Goal: Task Accomplishment & Management: Manage account settings

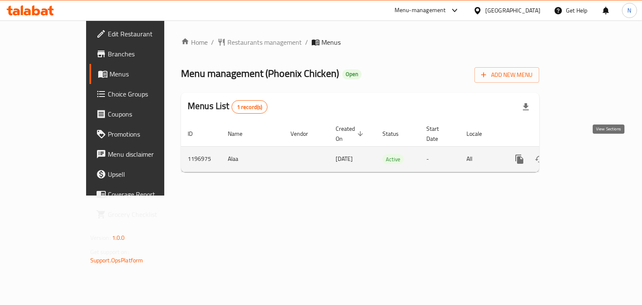
click at [585, 154] on icon "enhanced table" at bounding box center [580, 159] width 10 height 10
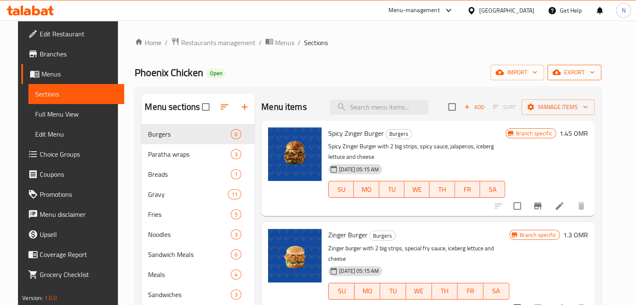
click at [580, 76] on span "export" at bounding box center [574, 72] width 41 height 10
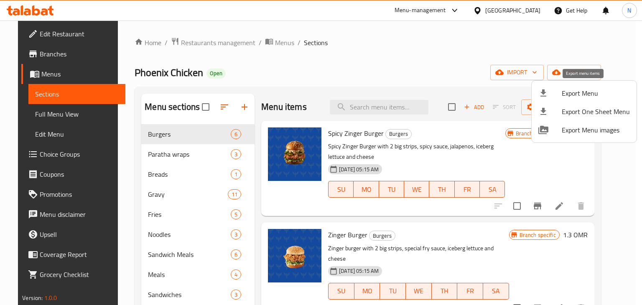
click at [573, 97] on span "Export Menu" at bounding box center [596, 93] width 68 height 10
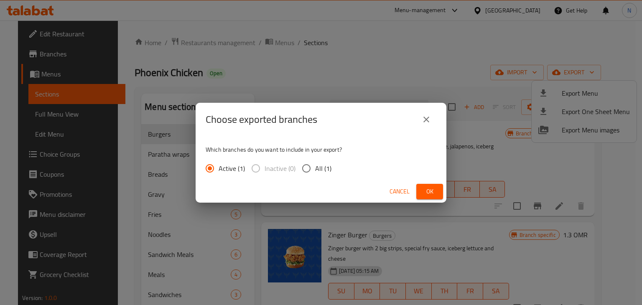
click at [314, 170] on input "All (1)" at bounding box center [307, 169] width 18 height 18
radio input "true"
click at [445, 189] on div "Cancel Ok" at bounding box center [321, 192] width 251 height 22
click at [425, 198] on button "Ok" at bounding box center [429, 191] width 27 height 15
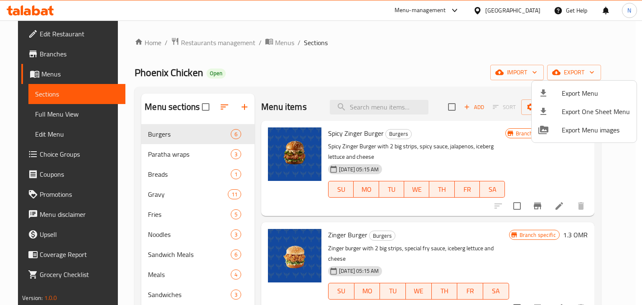
click at [168, 157] on div at bounding box center [321, 152] width 642 height 305
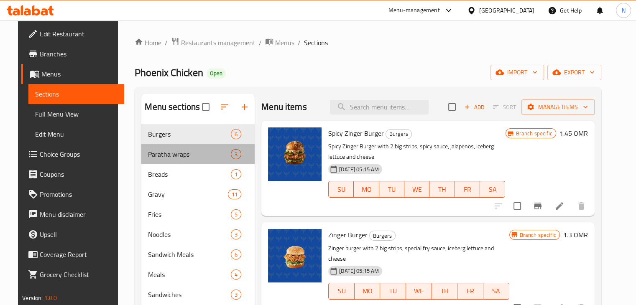
click at [168, 157] on span "Paratha wraps" at bounding box center [189, 154] width 83 height 10
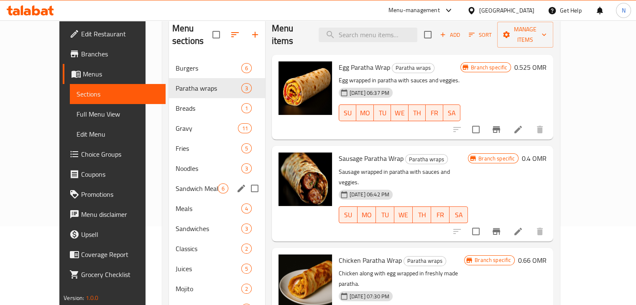
scroll to position [84, 0]
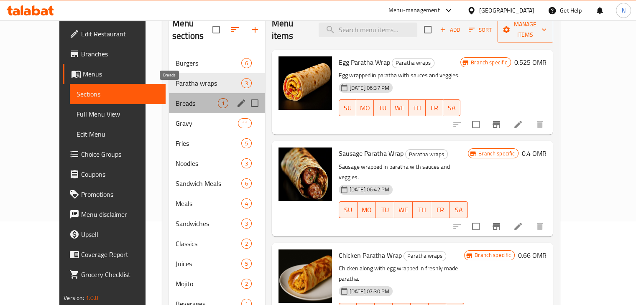
click at [175, 98] on span "Breads" at bounding box center [196, 103] width 42 height 10
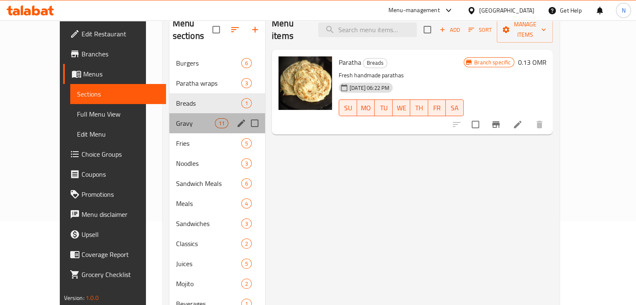
click at [172, 113] on div "Gravy 11" at bounding box center [217, 123] width 96 height 20
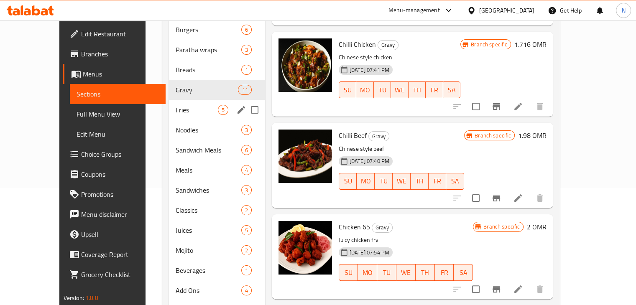
scroll to position [125, 0]
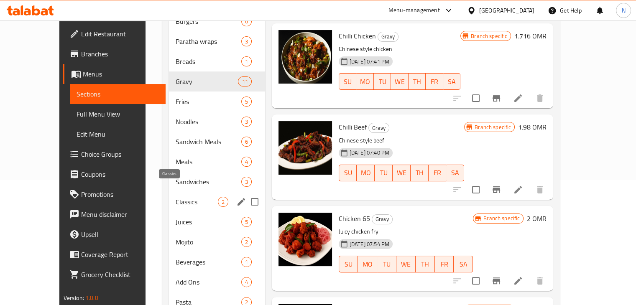
click at [175, 197] on span "Classics" at bounding box center [196, 202] width 42 height 10
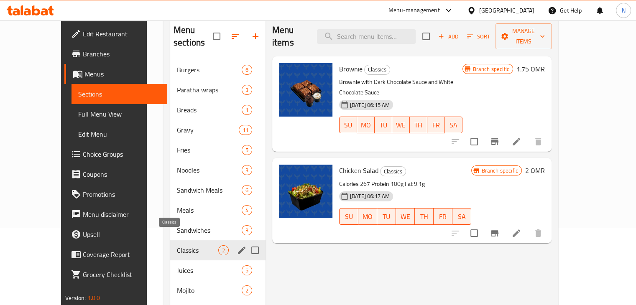
scroll to position [147, 0]
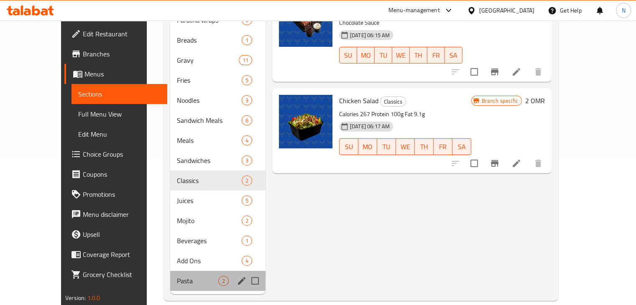
click at [182, 277] on div "Pasta 2" at bounding box center [217, 281] width 95 height 20
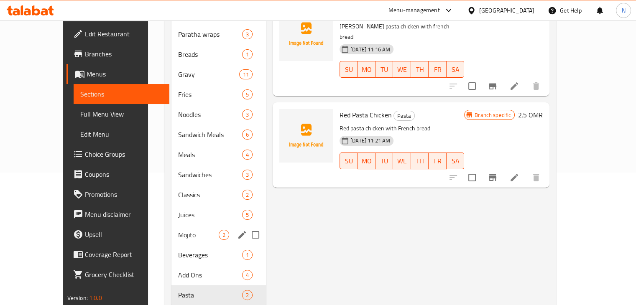
scroll to position [147, 0]
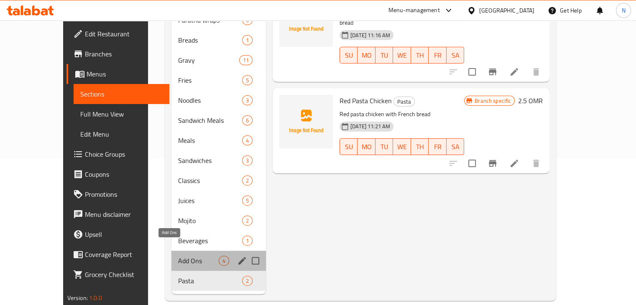
click at [199, 256] on span "Add Ons" at bounding box center [198, 261] width 41 height 10
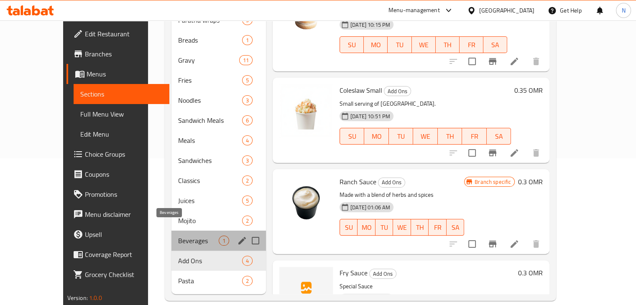
click at [200, 236] on span "Beverages" at bounding box center [198, 241] width 41 height 10
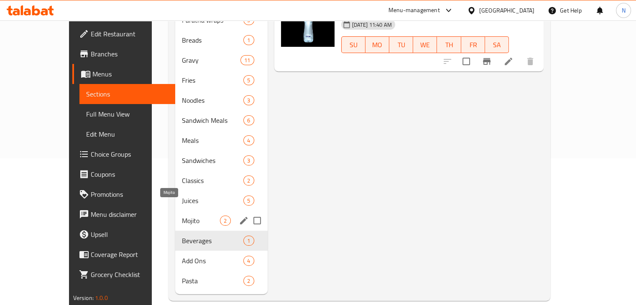
click at [201, 216] on span "Mojito" at bounding box center [201, 221] width 38 height 10
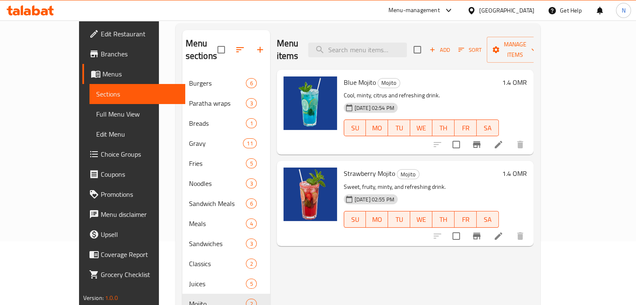
scroll to position [63, 0]
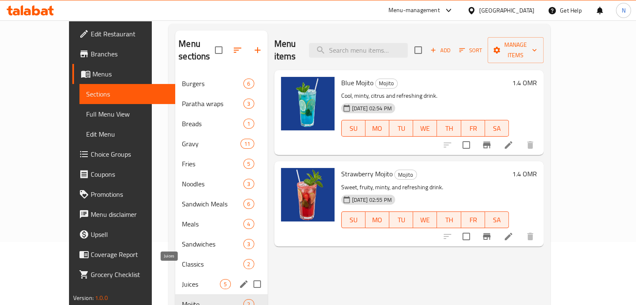
click at [182, 279] on span "Juices" at bounding box center [201, 284] width 38 height 10
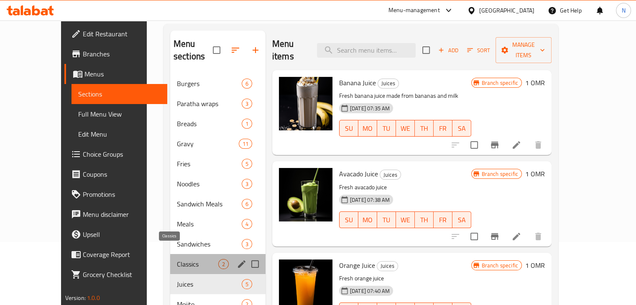
click at [179, 259] on span "Classics" at bounding box center [197, 264] width 41 height 10
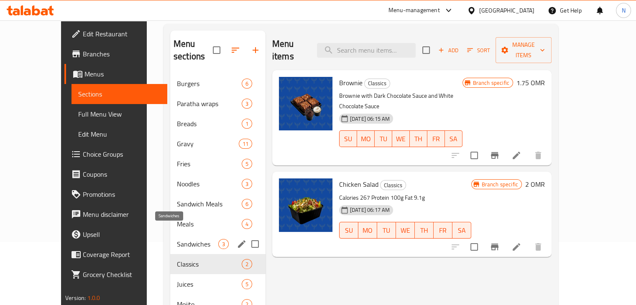
click at [177, 239] on span "Sandwiches" at bounding box center [197, 244] width 41 height 10
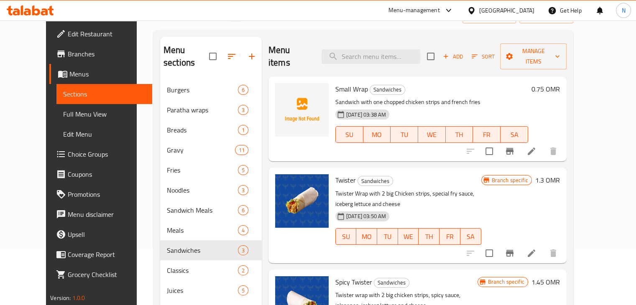
scroll to position [125, 0]
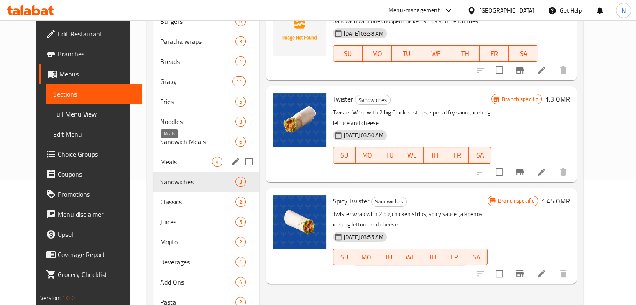
click at [176, 157] on span "Meals" at bounding box center [186, 162] width 52 height 10
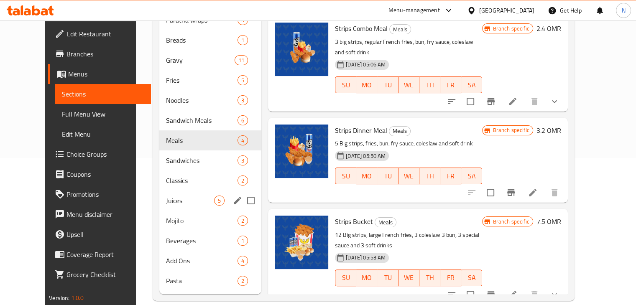
scroll to position [105, 0]
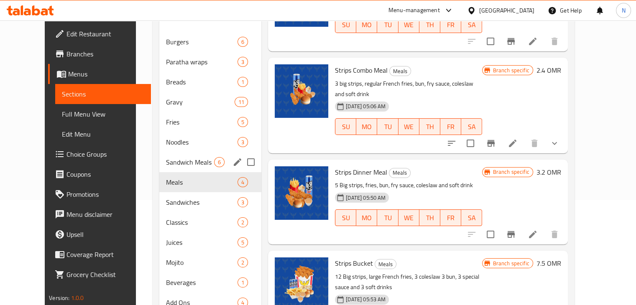
click at [180, 156] on div "Sandwich Meals 6" at bounding box center [210, 162] width 102 height 20
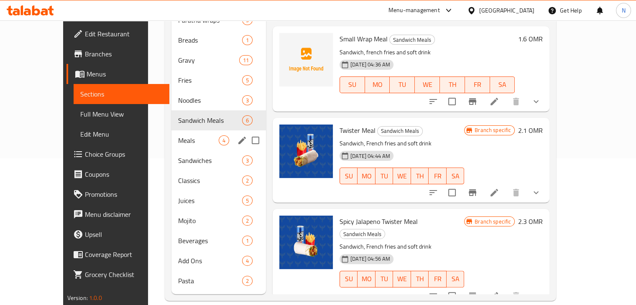
scroll to position [63, 0]
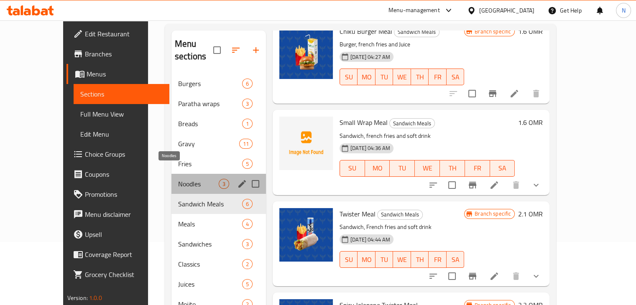
click at [178, 179] on span "Noodles" at bounding box center [198, 184] width 41 height 10
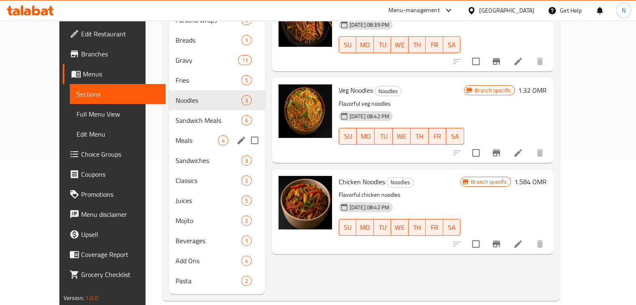
scroll to position [105, 0]
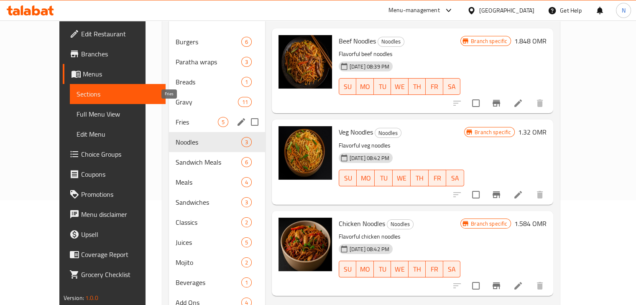
click at [175, 117] on span "Fries" at bounding box center [196, 122] width 42 height 10
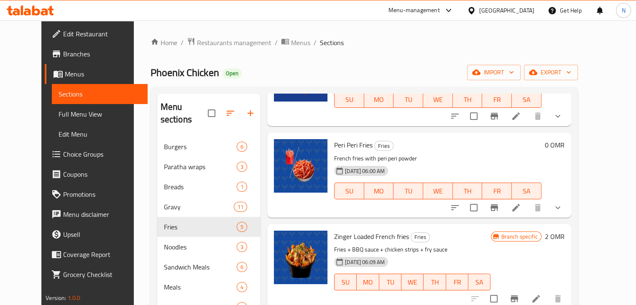
scroll to position [125, 0]
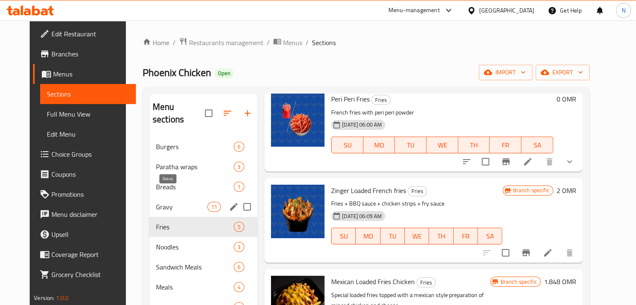
click at [176, 202] on span "Gravy" at bounding box center [181, 207] width 51 height 10
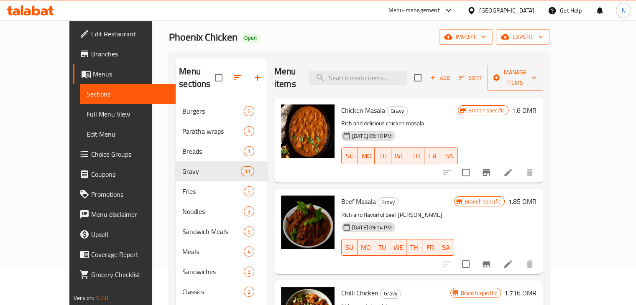
scroll to position [21, 0]
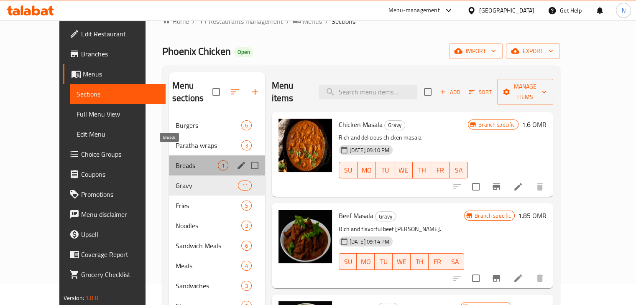
click at [184, 160] on span "Breads" at bounding box center [196, 165] width 42 height 10
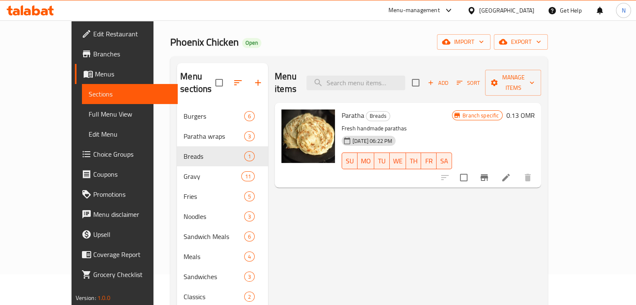
scroll to position [147, 0]
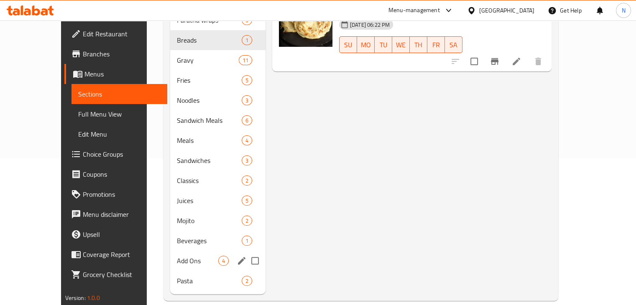
click at [170, 256] on div "Add Ons 4" at bounding box center [217, 261] width 95 height 20
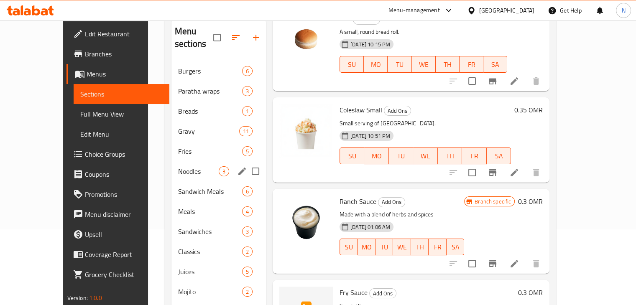
scroll to position [63, 0]
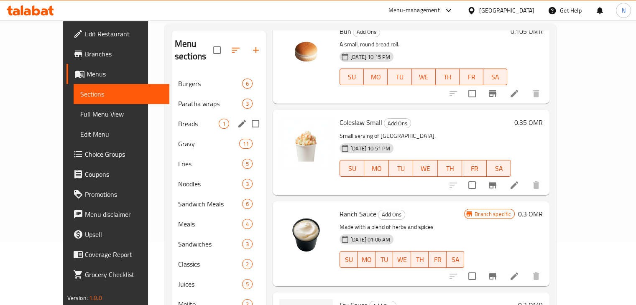
click at [171, 119] on div "Breads 1" at bounding box center [218, 124] width 94 height 20
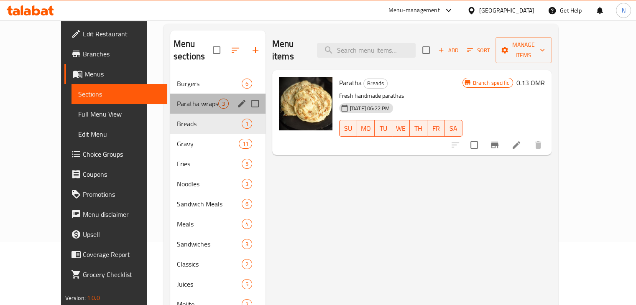
click at [170, 98] on div "Paratha wraps 3" at bounding box center [217, 104] width 95 height 20
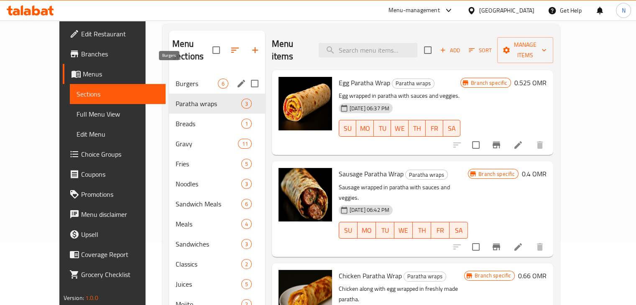
click at [175, 79] on span "Burgers" at bounding box center [196, 84] width 42 height 10
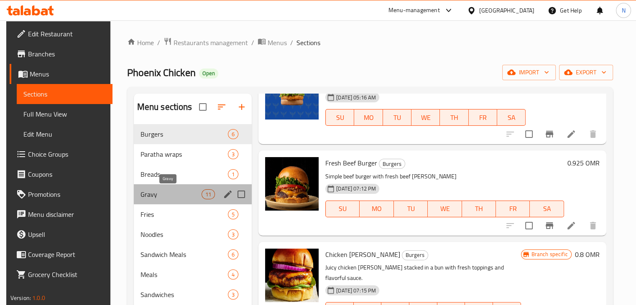
click at [166, 196] on span "Gravy" at bounding box center [170, 194] width 61 height 10
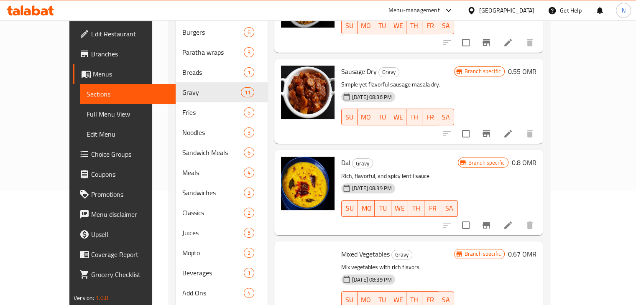
scroll to position [147, 0]
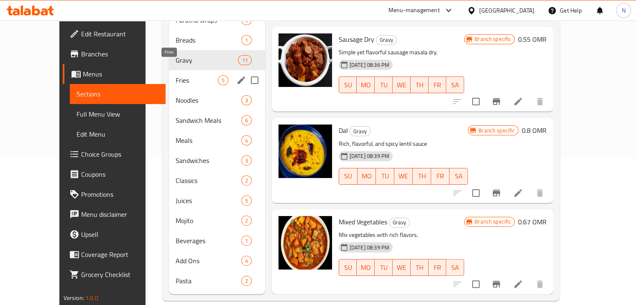
click at [175, 75] on span "Fries" at bounding box center [196, 80] width 42 height 10
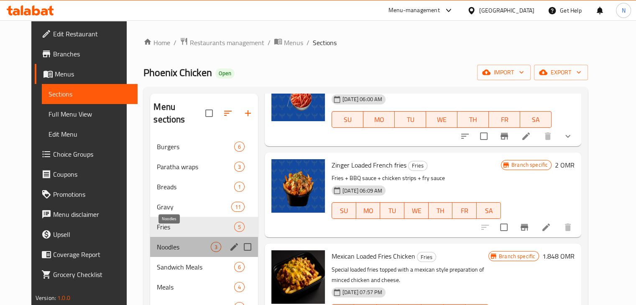
click at [159, 242] on span "Noodles" at bounding box center [184, 247] width 54 height 10
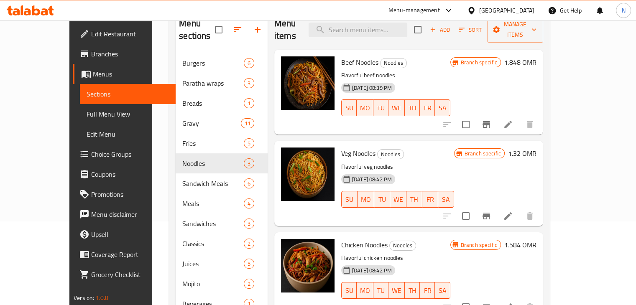
scroll to position [147, 0]
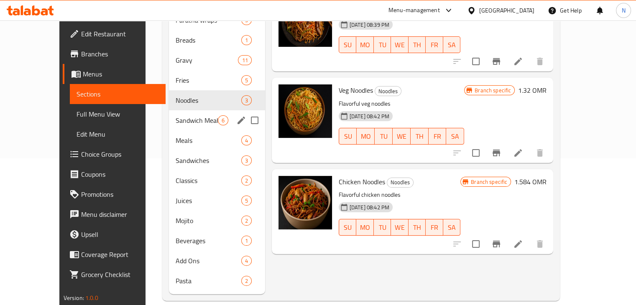
click at [186, 114] on div "Sandwich Meals 6" at bounding box center [217, 120] width 96 height 20
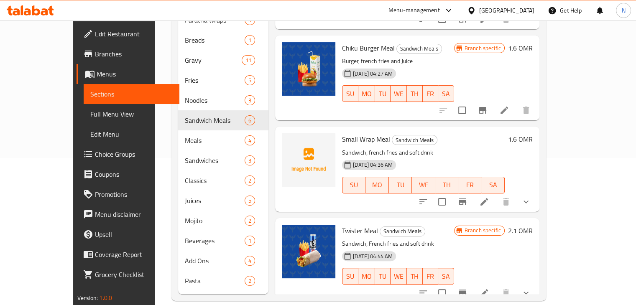
scroll to position [234, 0]
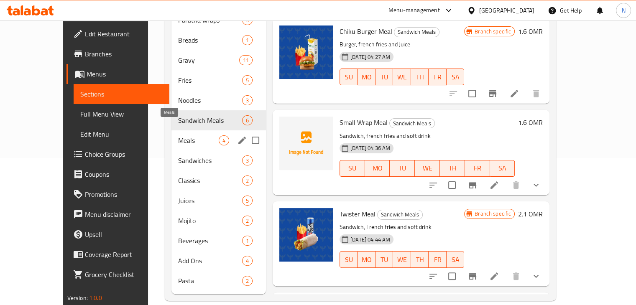
click at [179, 135] on span "Meals" at bounding box center [198, 140] width 41 height 10
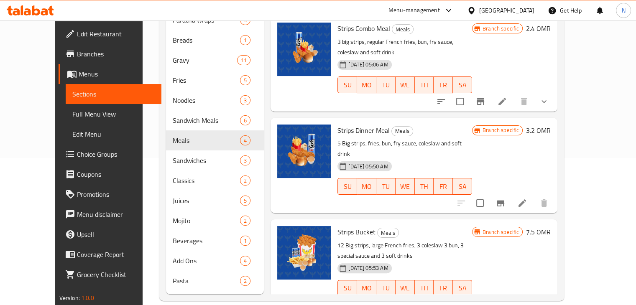
scroll to position [20, 0]
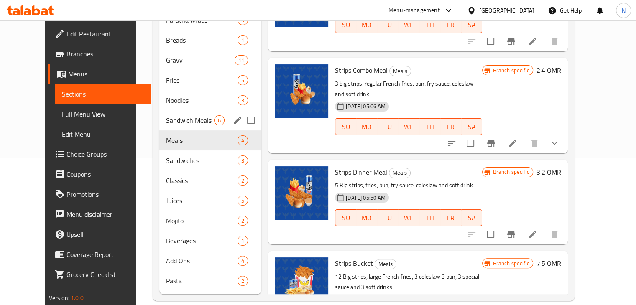
click at [166, 115] on span "Sandwich Meals" at bounding box center [190, 120] width 48 height 10
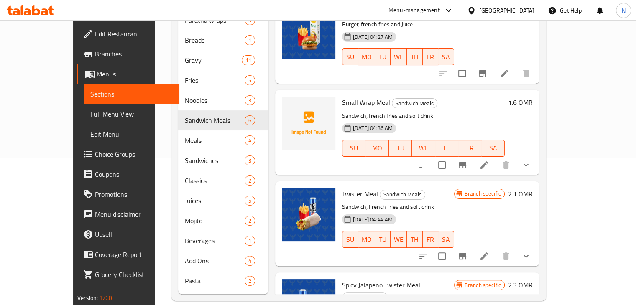
scroll to position [234, 0]
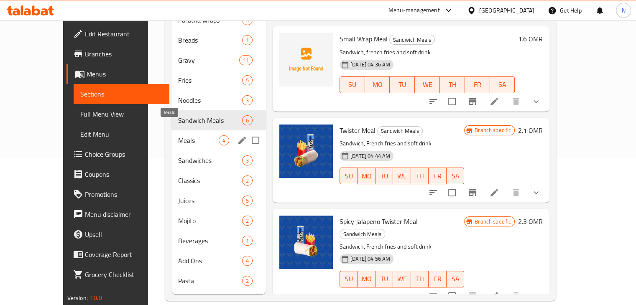
click at [178, 135] on span "Meals" at bounding box center [198, 140] width 41 height 10
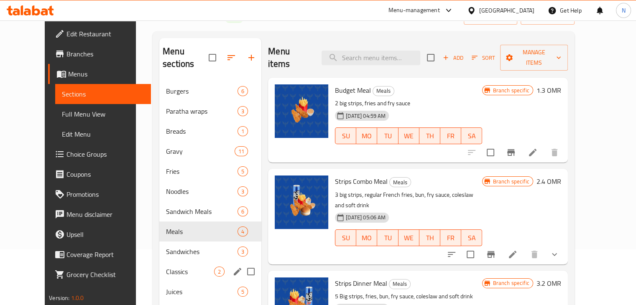
scroll to position [105, 0]
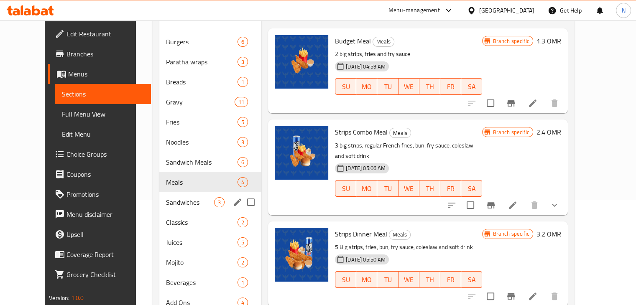
click at [179, 197] on span "Sandwiches" at bounding box center [190, 202] width 48 height 10
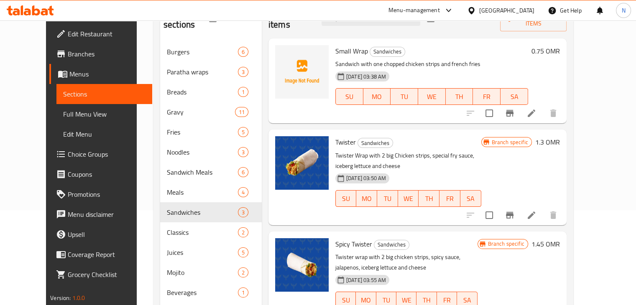
scroll to position [147, 0]
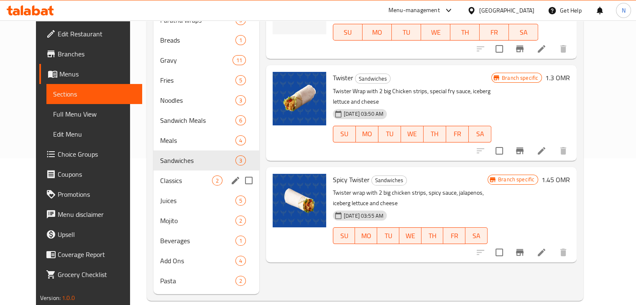
click at [158, 173] on div "Classics 2" at bounding box center [206, 180] width 106 height 20
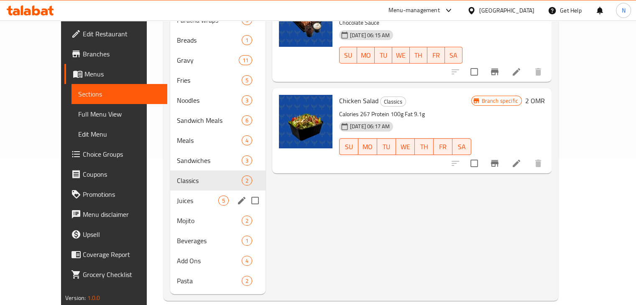
click at [190, 196] on span "Juices" at bounding box center [197, 201] width 41 height 10
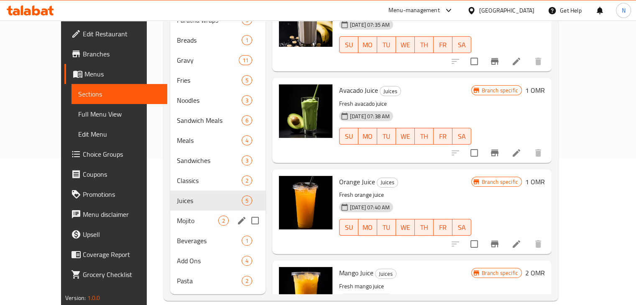
click at [191, 211] on div "Mojito 2" at bounding box center [217, 221] width 95 height 20
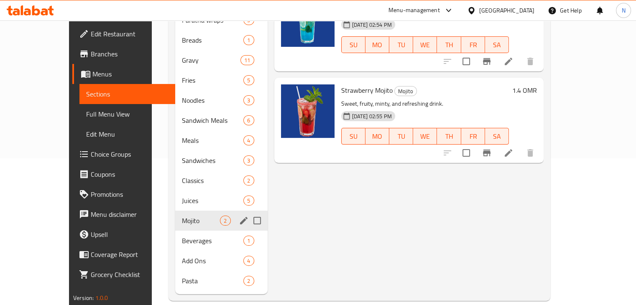
click at [191, 231] on div "Beverages 1" at bounding box center [221, 241] width 92 height 20
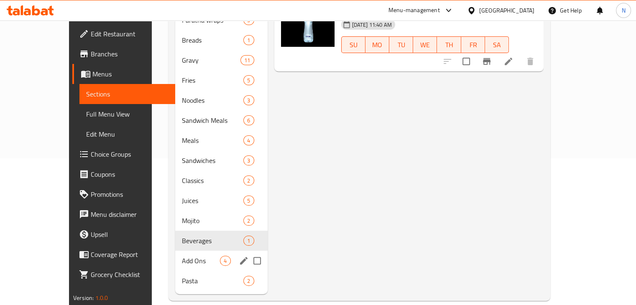
click at [192, 251] on div "Add Ons 4" at bounding box center [221, 261] width 92 height 20
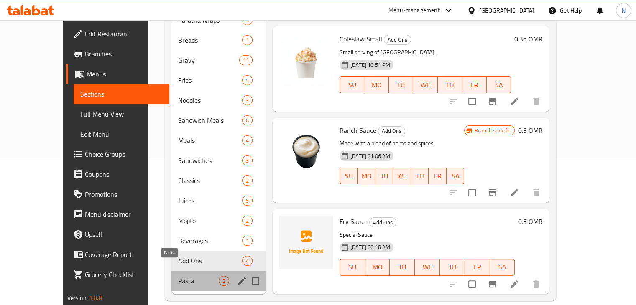
click at [185, 276] on span "Pasta" at bounding box center [198, 281] width 41 height 10
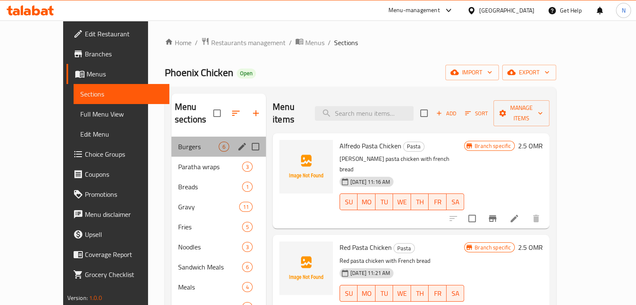
click at [171, 139] on div "Burgers 6" at bounding box center [218, 147] width 94 height 20
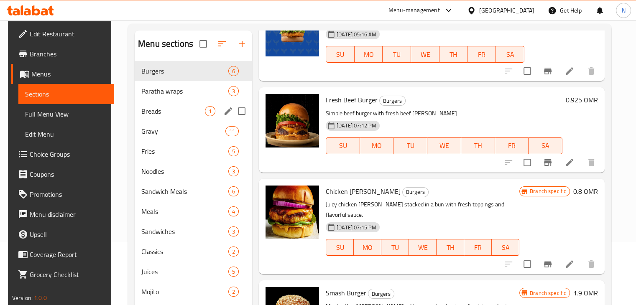
click at [168, 98] on div "Paratha wraps 3" at bounding box center [193, 91] width 117 height 20
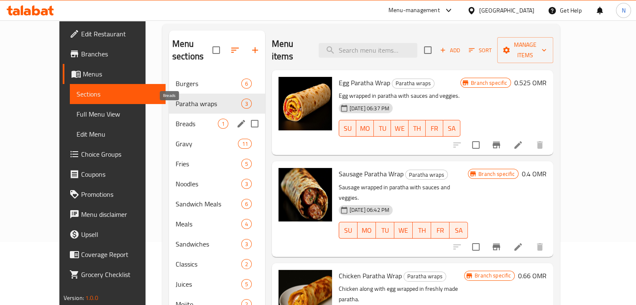
click at [175, 119] on span "Breads" at bounding box center [196, 124] width 42 height 10
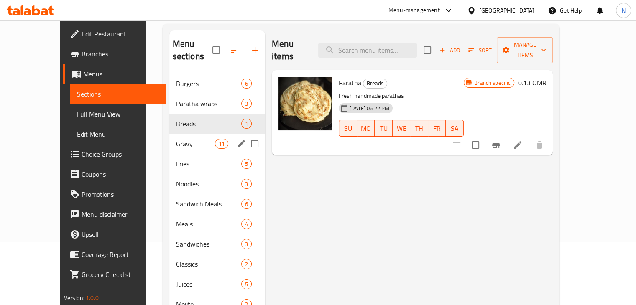
click at [176, 139] on span "Gravy" at bounding box center [195, 144] width 39 height 10
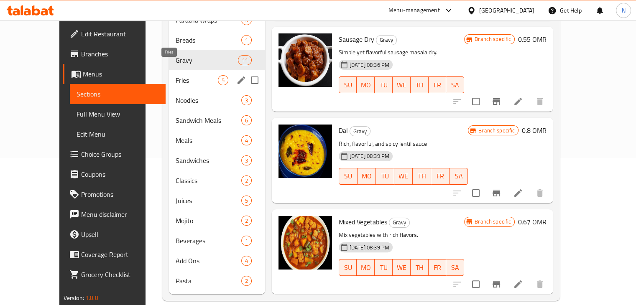
click at [175, 75] on span "Fries" at bounding box center [196, 80] width 42 height 10
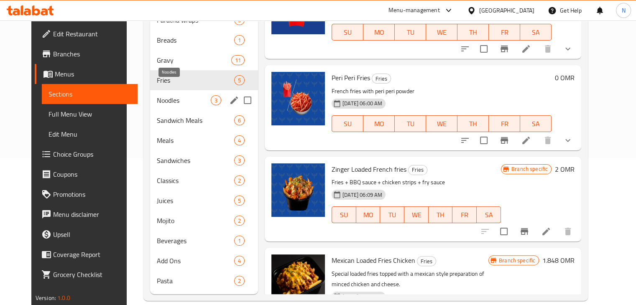
click at [163, 95] on span "Noodles" at bounding box center [184, 100] width 54 height 10
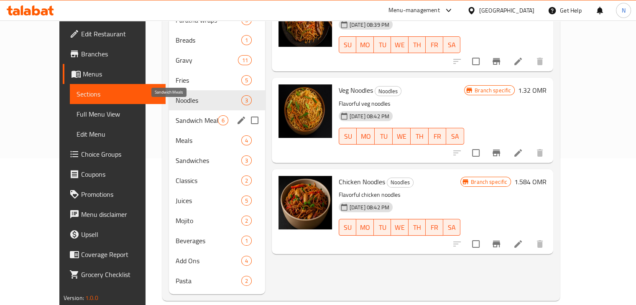
click at [187, 115] on span "Sandwich Meals" at bounding box center [196, 120] width 42 height 10
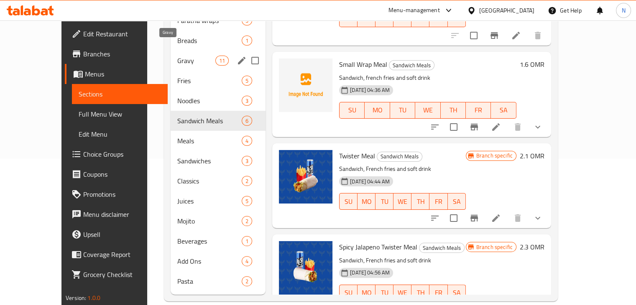
scroll to position [147, 0]
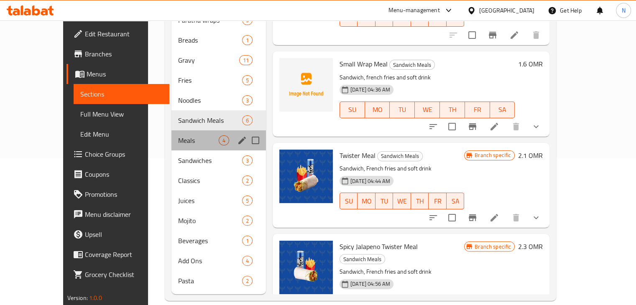
click at [192, 130] on div "Meals 4" at bounding box center [218, 140] width 94 height 20
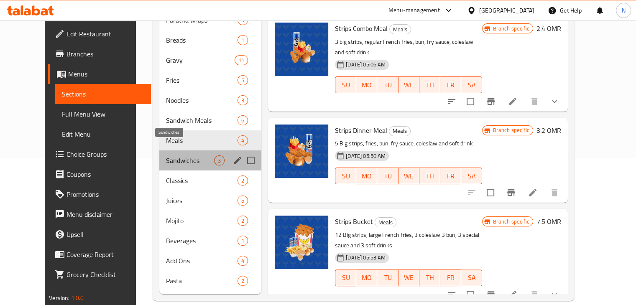
click at [170, 155] on span "Sandwiches" at bounding box center [190, 160] width 48 height 10
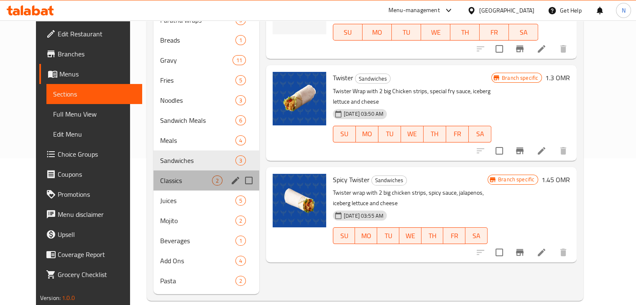
click at [163, 177] on div "Classics 2" at bounding box center [206, 180] width 106 height 20
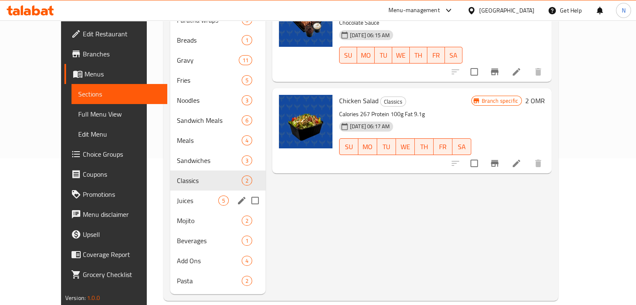
click at [170, 194] on div "Juices 5" at bounding box center [217, 201] width 95 height 20
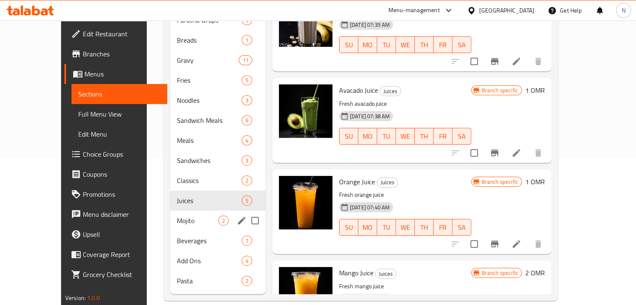
click at [170, 214] on div "Mojito 2" at bounding box center [217, 221] width 95 height 20
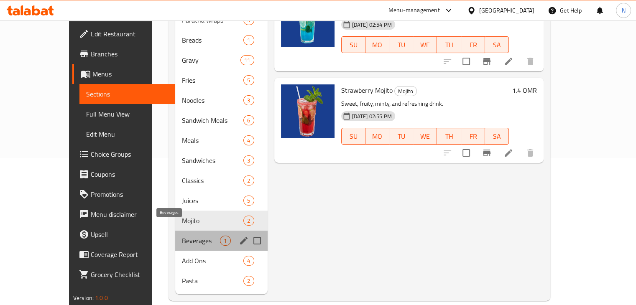
click at [182, 236] on span "Beverages" at bounding box center [201, 241] width 38 height 10
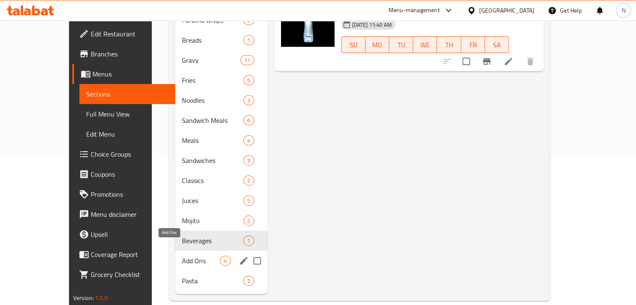
click at [182, 256] on span "Add Ons" at bounding box center [201, 261] width 38 height 10
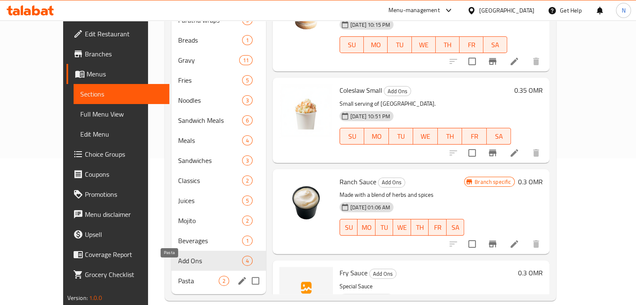
click at [178, 276] on span "Pasta" at bounding box center [198, 281] width 41 height 10
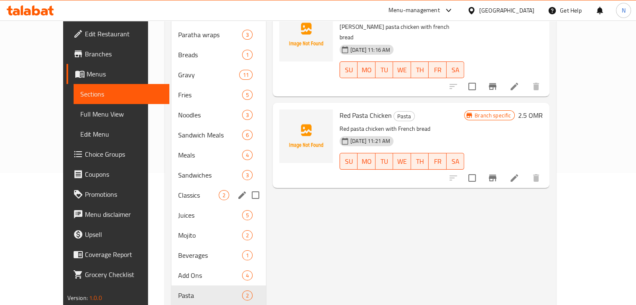
scroll to position [147, 0]
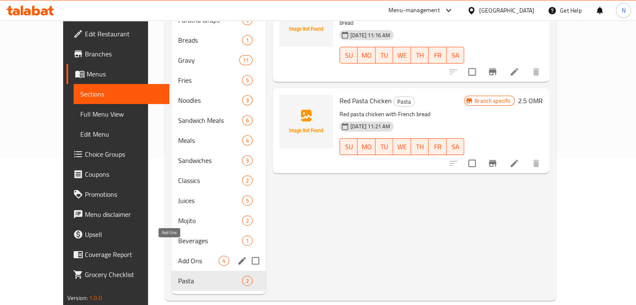
click at [178, 256] on span "Add Ons" at bounding box center [198, 261] width 41 height 10
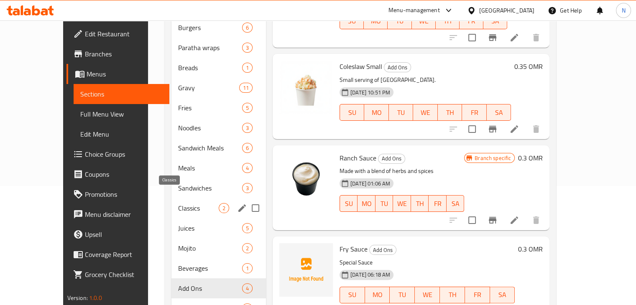
scroll to position [105, 0]
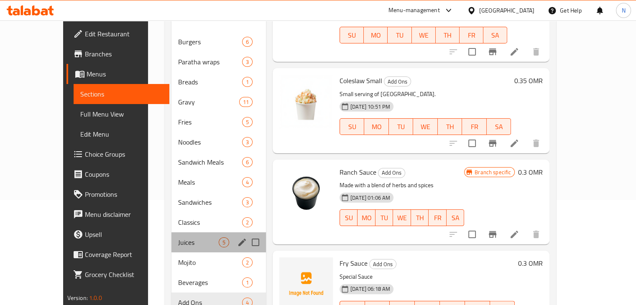
click at [176, 232] on div "Juices 5" at bounding box center [218, 242] width 94 height 20
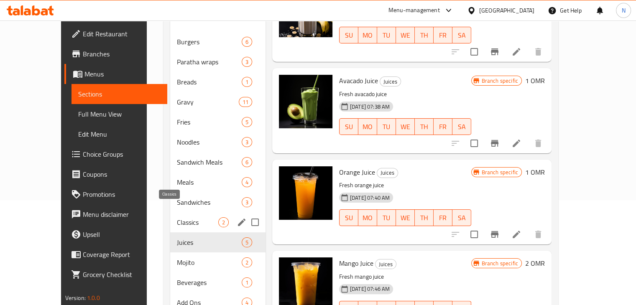
click at [177, 217] on span "Classics" at bounding box center [197, 222] width 41 height 10
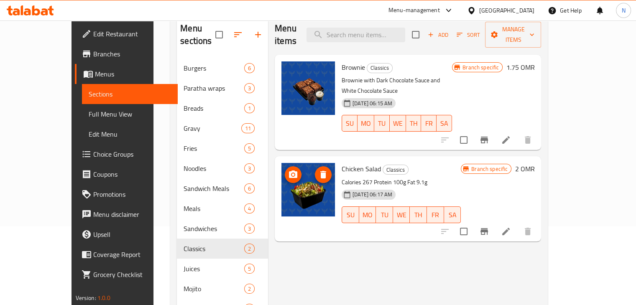
scroll to position [84, 0]
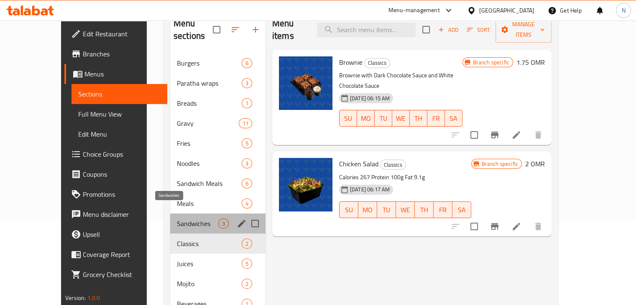
click at [177, 219] on span "Sandwiches" at bounding box center [197, 224] width 41 height 10
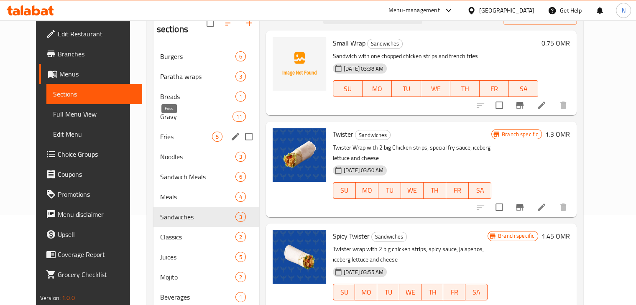
scroll to position [63, 0]
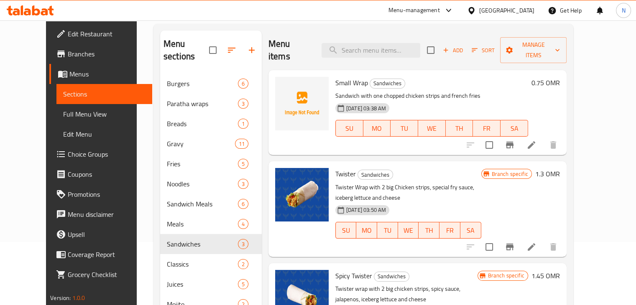
click at [335, 168] on span "Twister" at bounding box center [345, 174] width 20 height 13
copy h6 "Twister"
click at [364, 43] on input "search" at bounding box center [370, 50] width 99 height 15
paste input "Twister"
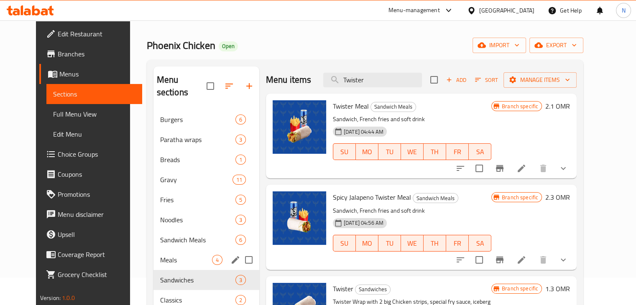
scroll to position [42, 0]
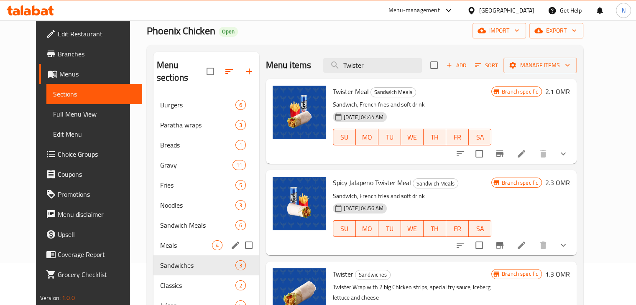
type input "Twister"
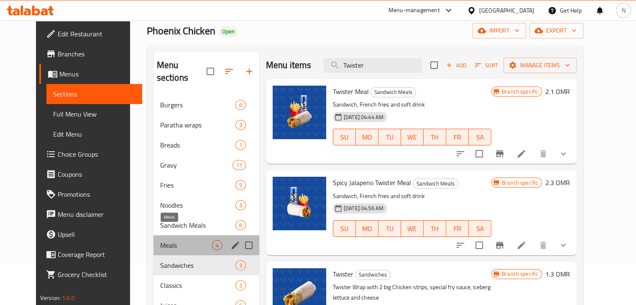
click at [167, 240] on span "Meals" at bounding box center [186, 245] width 52 height 10
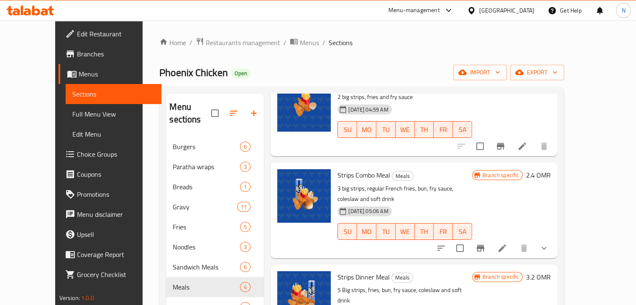
click at [564, 72] on div "import export" at bounding box center [508, 72] width 111 height 15
click at [523, 69] on icon "button" at bounding box center [519, 72] width 8 height 8
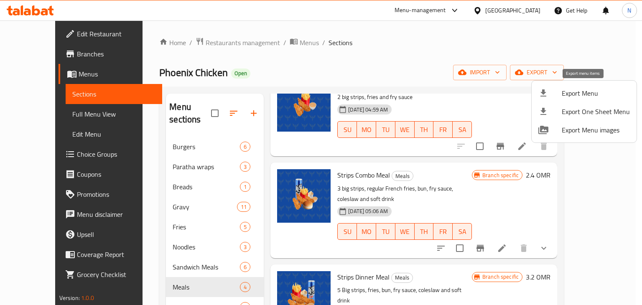
click at [551, 89] on div at bounding box center [549, 93] width 23 height 10
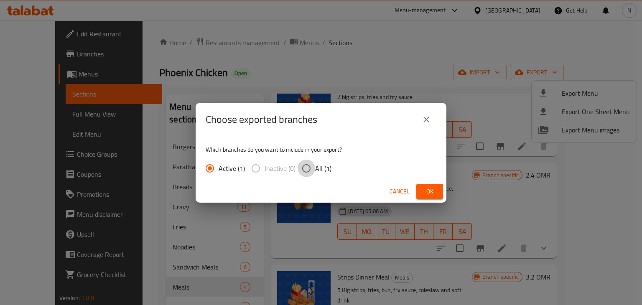
click at [306, 169] on input "All (1)" at bounding box center [307, 169] width 18 height 18
radio input "true"
click at [417, 189] on button "Ok" at bounding box center [429, 191] width 27 height 15
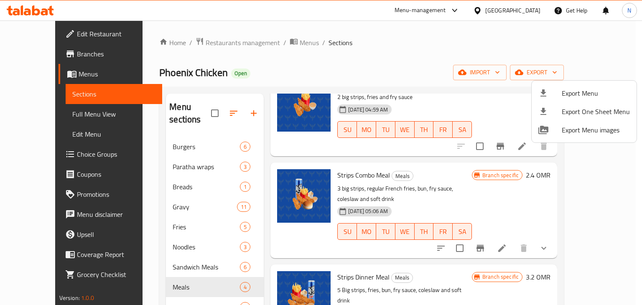
click at [62, 31] on div at bounding box center [321, 152] width 642 height 305
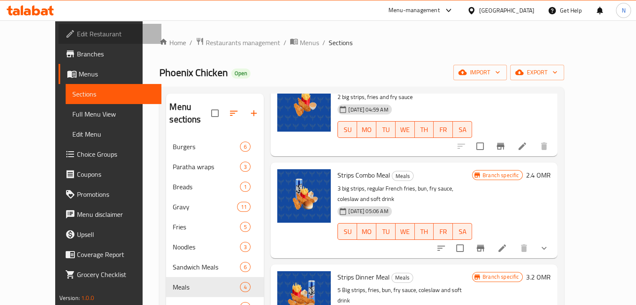
click at [77, 31] on span "Edit Restaurant" at bounding box center [116, 34] width 78 height 10
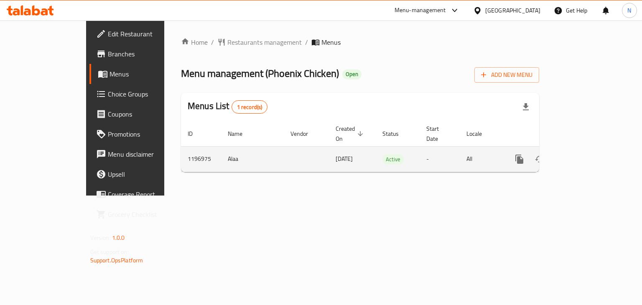
click at [590, 152] on link "enhanced table" at bounding box center [580, 159] width 20 height 20
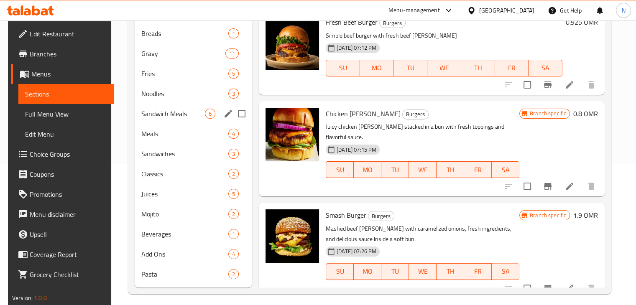
scroll to position [63, 0]
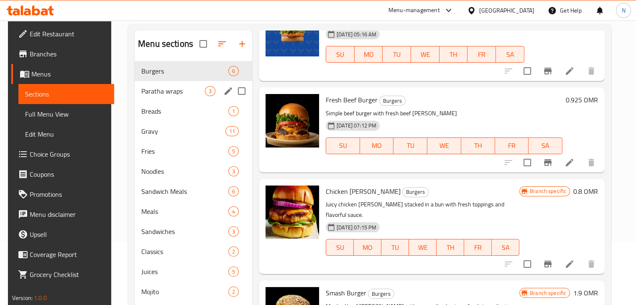
click at [175, 98] on div "Paratha wraps 3" at bounding box center [193, 91] width 117 height 20
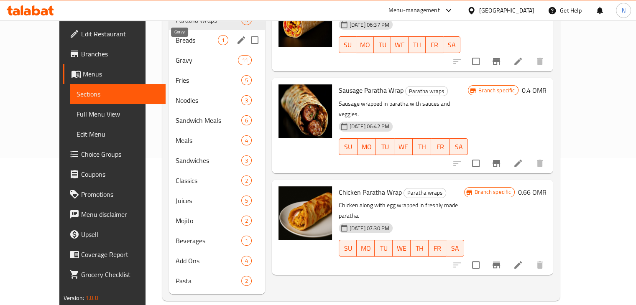
scroll to position [105, 0]
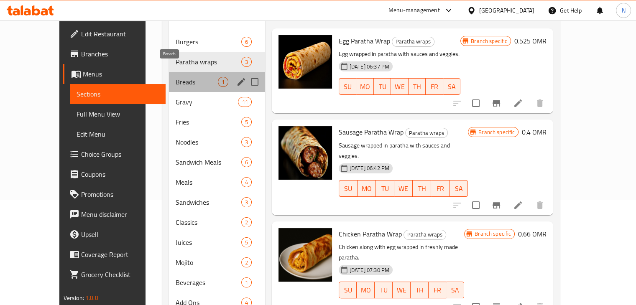
click at [175, 77] on span "Breads" at bounding box center [196, 82] width 42 height 10
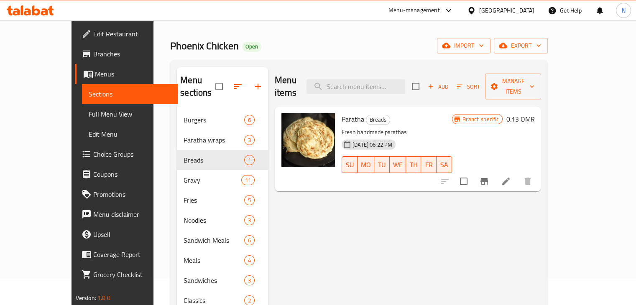
scroll to position [21, 0]
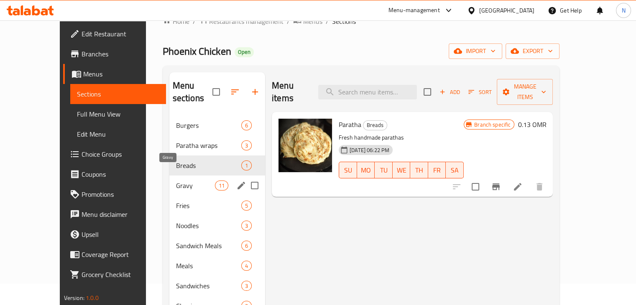
click at [176, 181] on span "Gravy" at bounding box center [195, 186] width 39 height 10
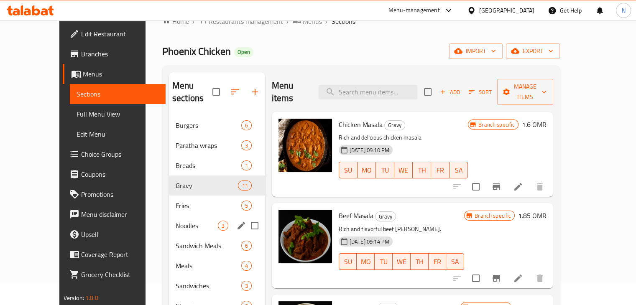
click at [178, 216] on div "Noodles 3" at bounding box center [217, 226] width 96 height 20
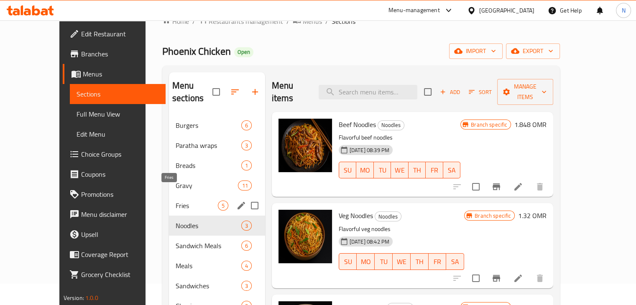
click at [175, 201] on span "Fries" at bounding box center [196, 206] width 42 height 10
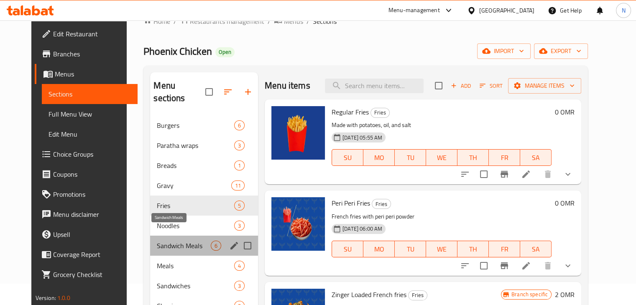
click at [181, 241] on span "Sandwich Meals" at bounding box center [184, 246] width 54 height 10
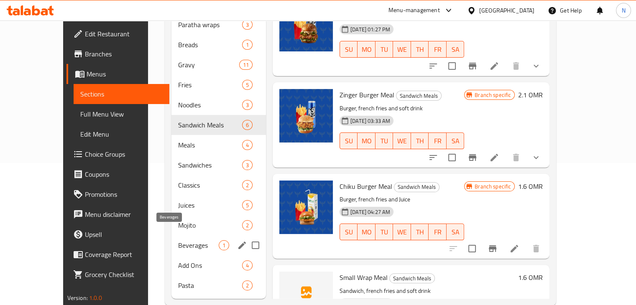
scroll to position [147, 0]
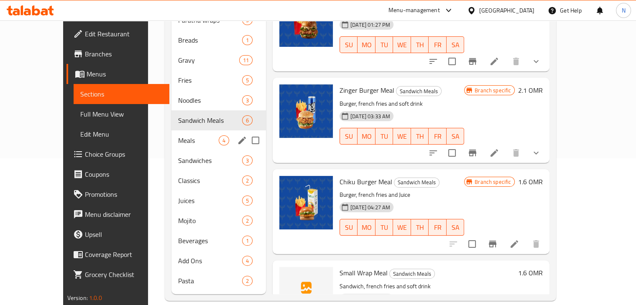
click at [176, 134] on div "Meals 4" at bounding box center [218, 140] width 94 height 20
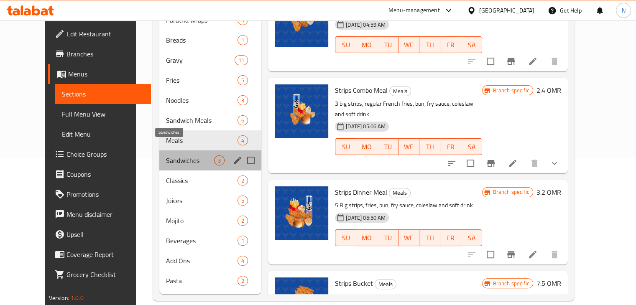
click at [174, 155] on span "Sandwiches" at bounding box center [190, 160] width 48 height 10
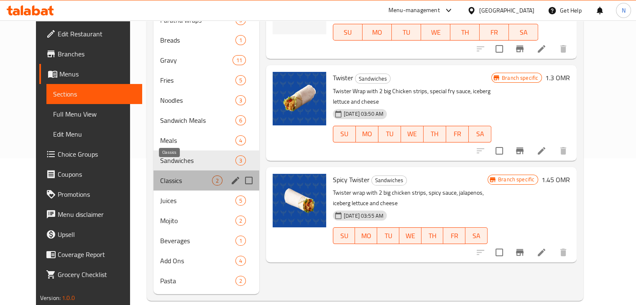
click at [160, 175] on span "Classics" at bounding box center [186, 180] width 52 height 10
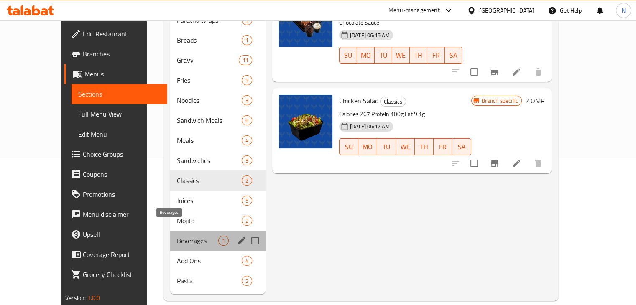
click at [177, 236] on span "Beverages" at bounding box center [197, 241] width 41 height 10
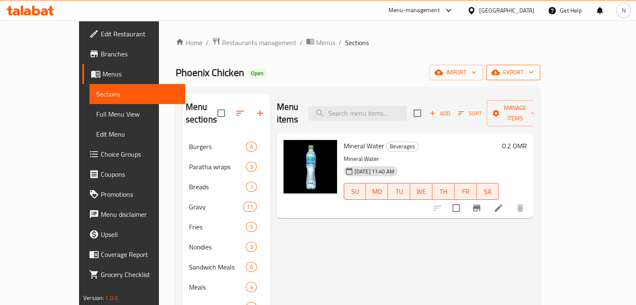
click at [533, 69] on span "export" at bounding box center [513, 72] width 41 height 10
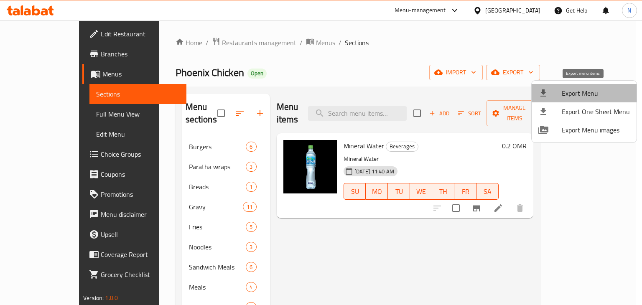
click at [588, 86] on li "Export Menu" at bounding box center [583, 93] width 105 height 18
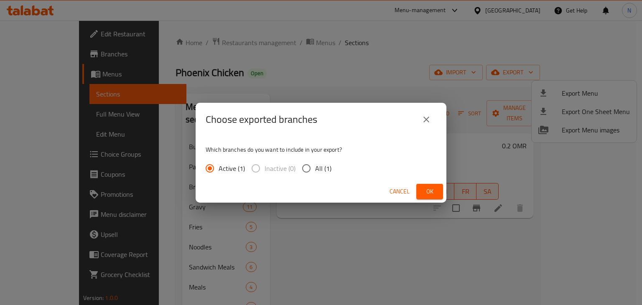
click at [428, 193] on span "Ok" at bounding box center [429, 191] width 13 height 10
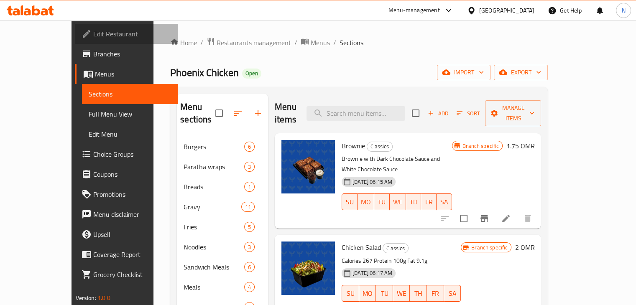
click at [93, 32] on span "Edit Restaurant" at bounding box center [132, 34] width 78 height 10
